Goal: Book appointment/travel/reservation

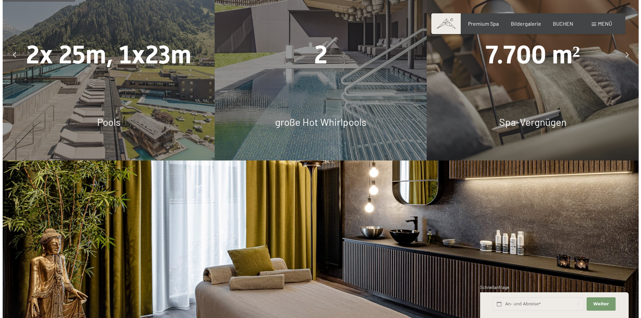
scroll to position [667, 0]
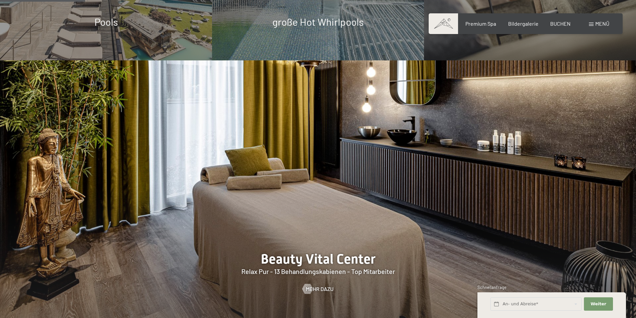
click at [595, 21] on span "Menü" at bounding box center [602, 23] width 14 height 6
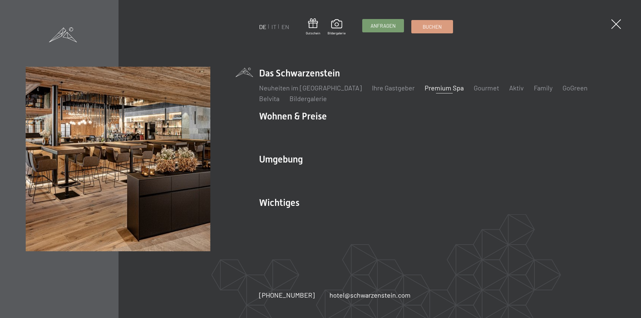
click at [398, 24] on link "Anfragen" at bounding box center [382, 25] width 41 height 13
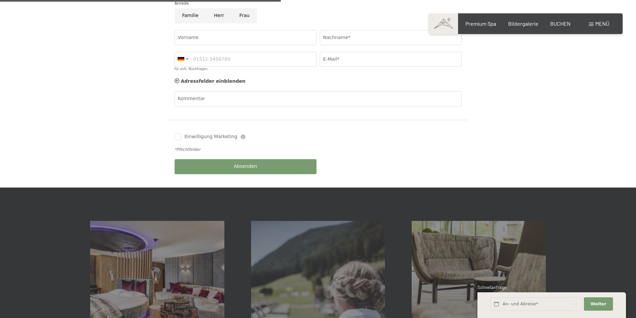
scroll to position [367, 0]
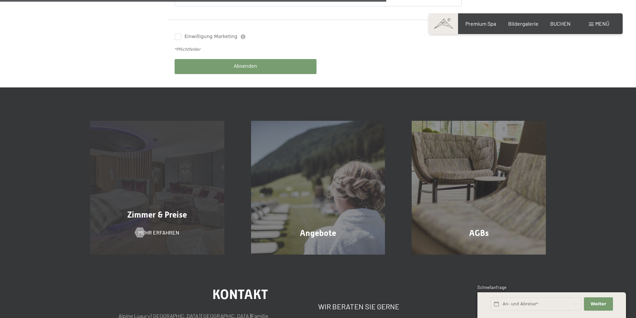
click at [186, 218] on div "Zimmer & Preise Mehr erfahren" at bounding box center [157, 188] width 161 height 134
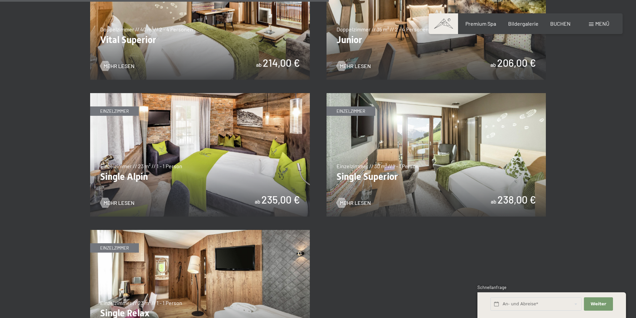
scroll to position [1135, 0]
